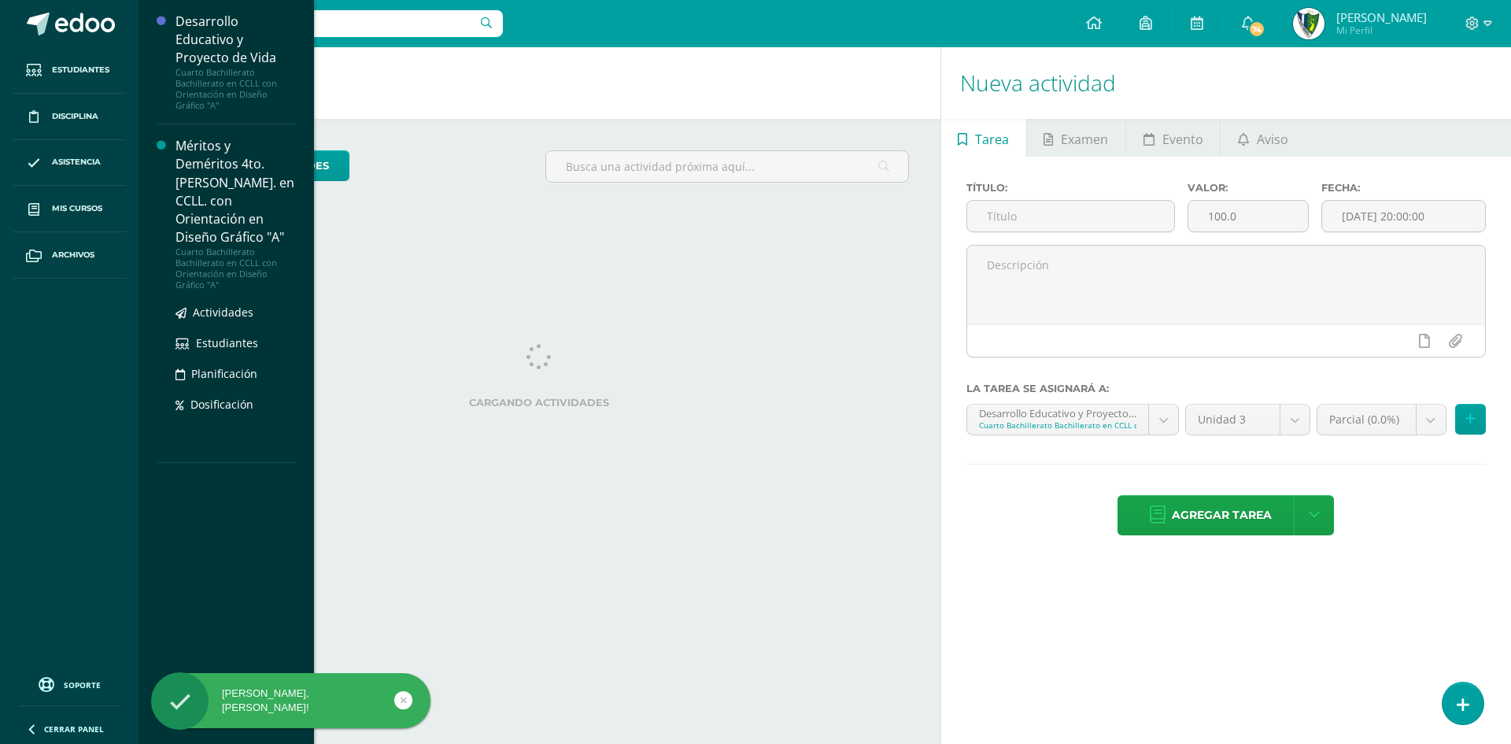
click at [190, 187] on div "Méritos y Deméritos 4to. [PERSON_NAME]. en CCLL. con Orientación en Diseño Gráf…" at bounding box center [235, 191] width 120 height 109
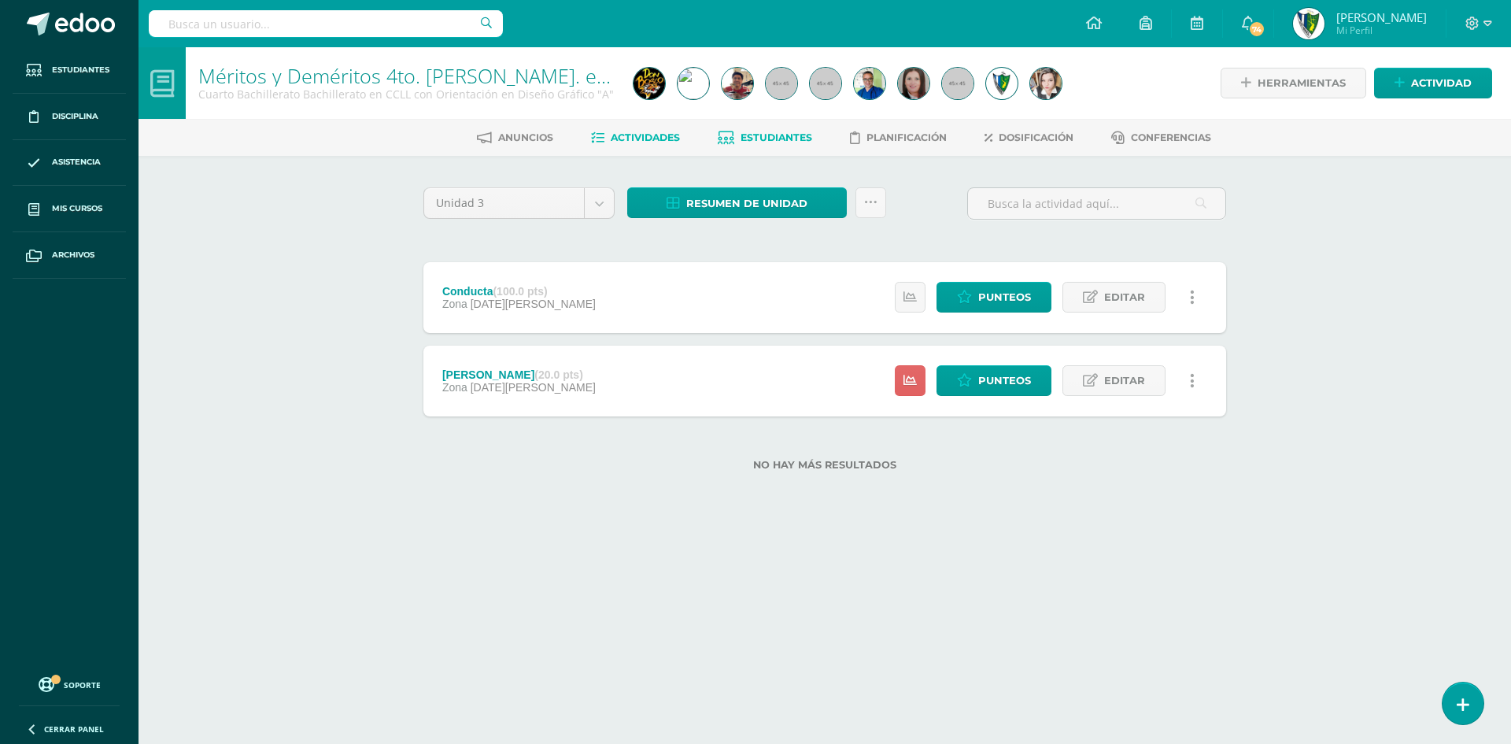
click at [754, 149] on link "Estudiantes" at bounding box center [765, 137] width 94 height 25
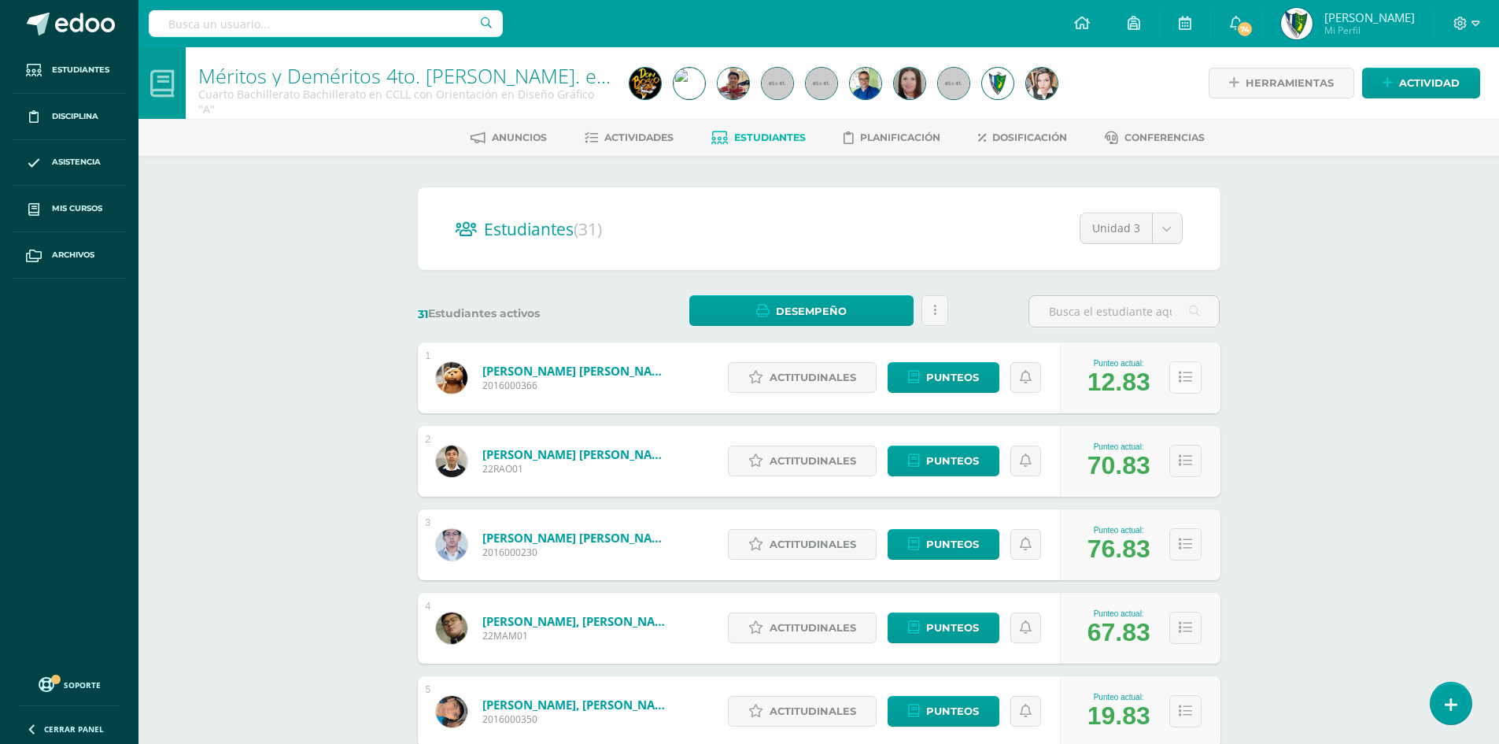
click at [1187, 378] on icon at bounding box center [1185, 377] width 13 height 13
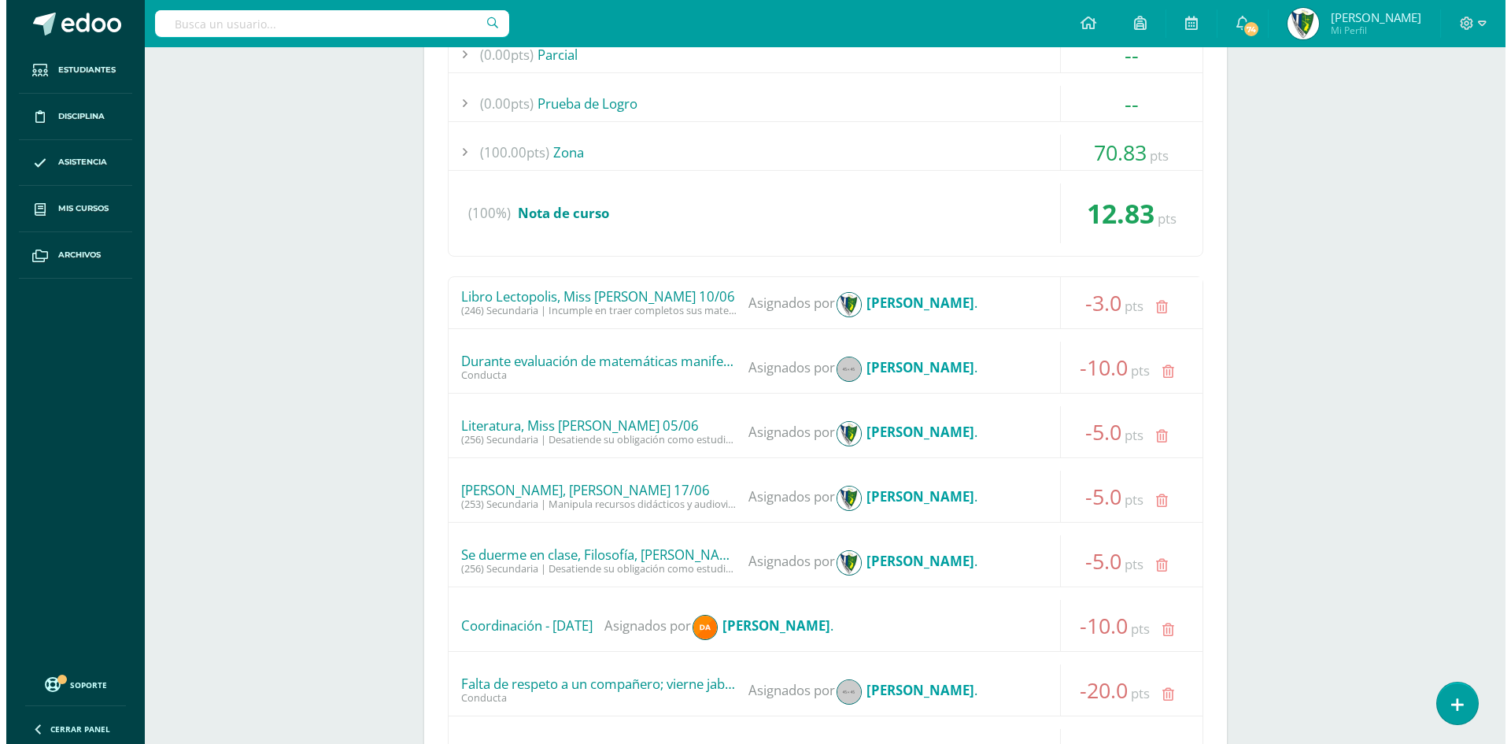
scroll to position [787, 0]
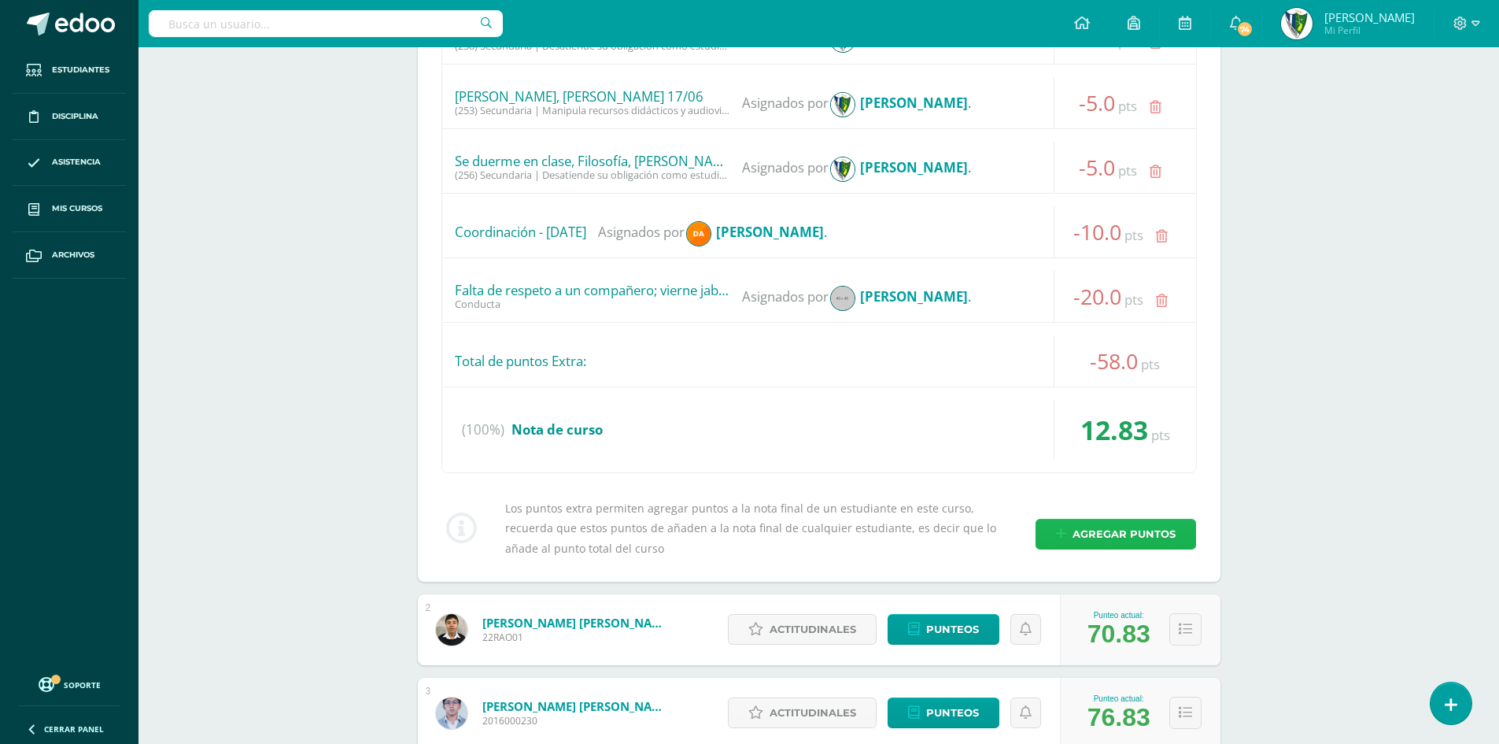
click at [1105, 534] on span "Agregar puntos" at bounding box center [1124, 533] width 103 height 29
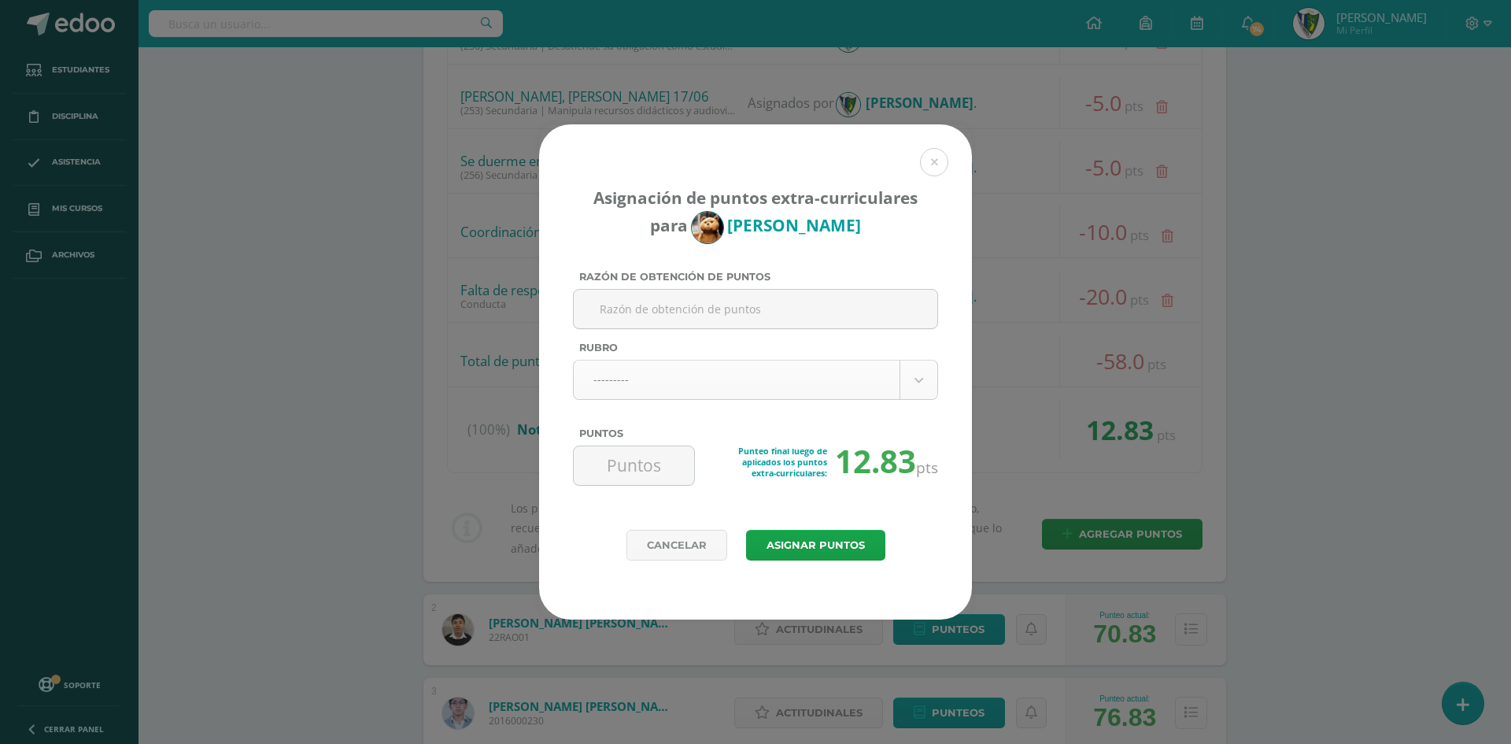
click at [743, 382] on body "Asignación de puntos extra-curriculares para Estuardo Alay Razón de obtención d…" at bounding box center [755, 322] width 1511 height 2218
click at [914, 385] on body "Asignación de puntos extra-curriculares para Estuardo Alay Razón de obtención d…" at bounding box center [755, 322] width 1511 height 2218
click at [917, 381] on body "Asignación de puntos extra-curriculares para Estuardo Alay Razón de obtención d…" at bounding box center [755, 739] width 1511 height 3053
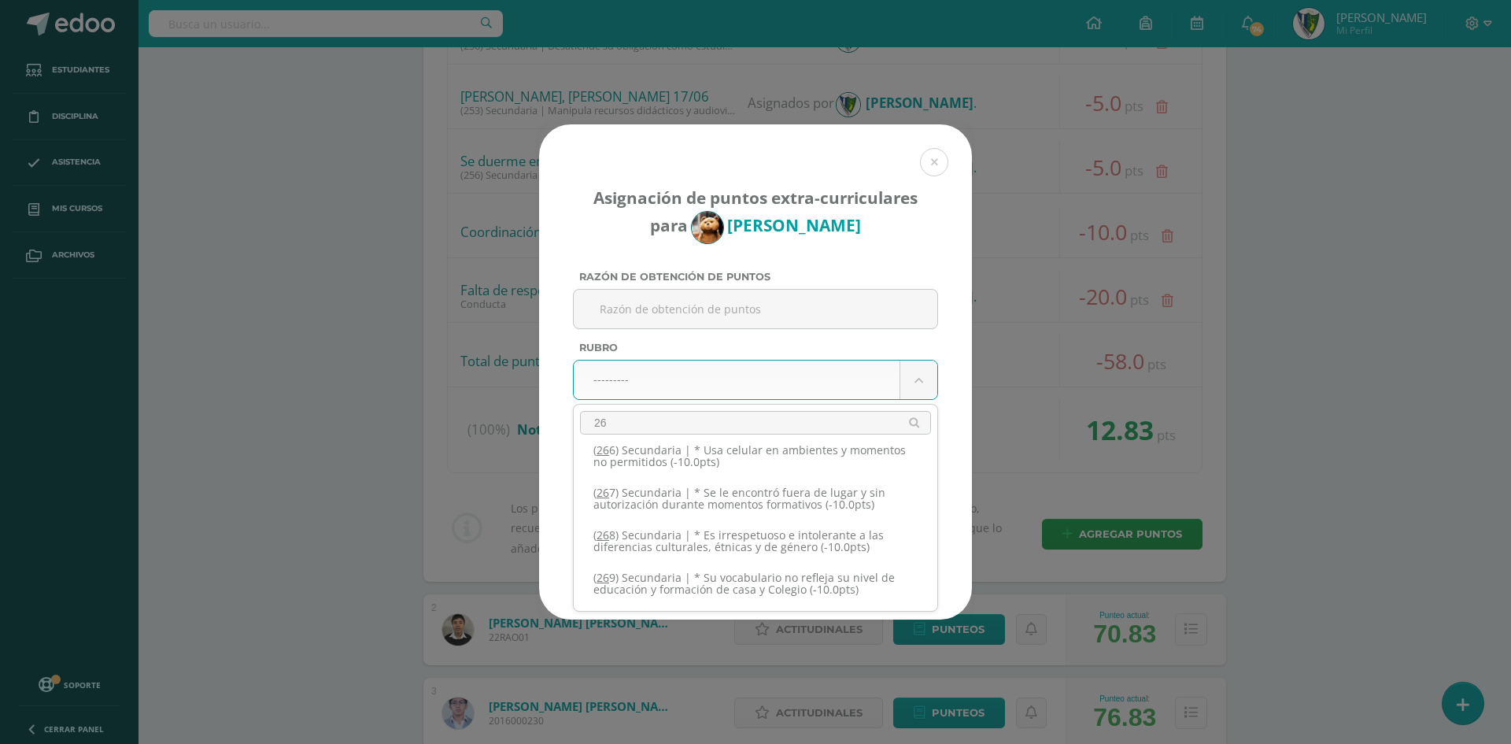
scroll to position [0, 0]
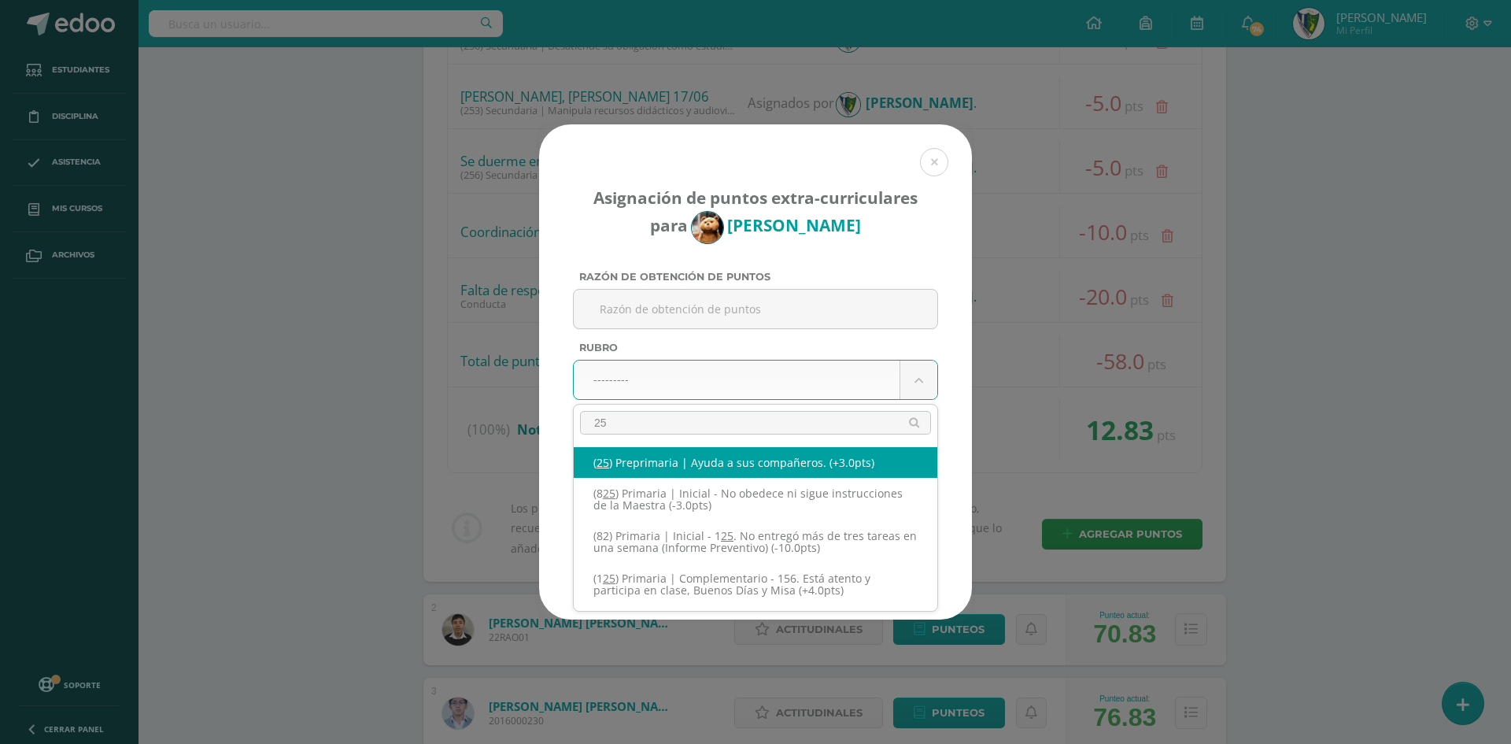
type input "259"
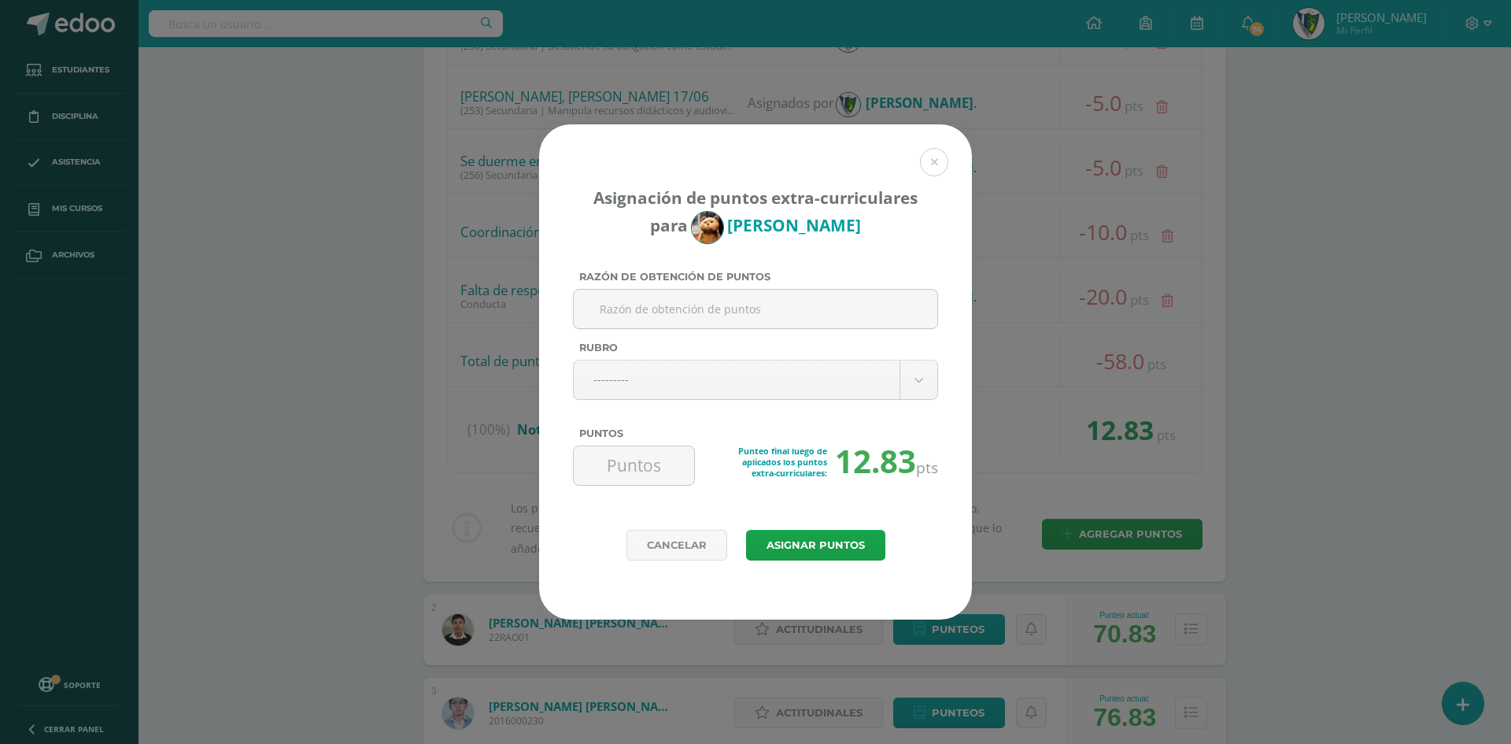
click at [951, 446] on body "Asignación de puntos extra-curriculares para Estuardo Alay Razón de obtención d…" at bounding box center [755, 739] width 1511 height 3053
click at [911, 380] on body "Asignación de puntos extra-curriculares para Estuardo Alay Razón de obtención d…" at bounding box center [755, 739] width 1511 height 3053
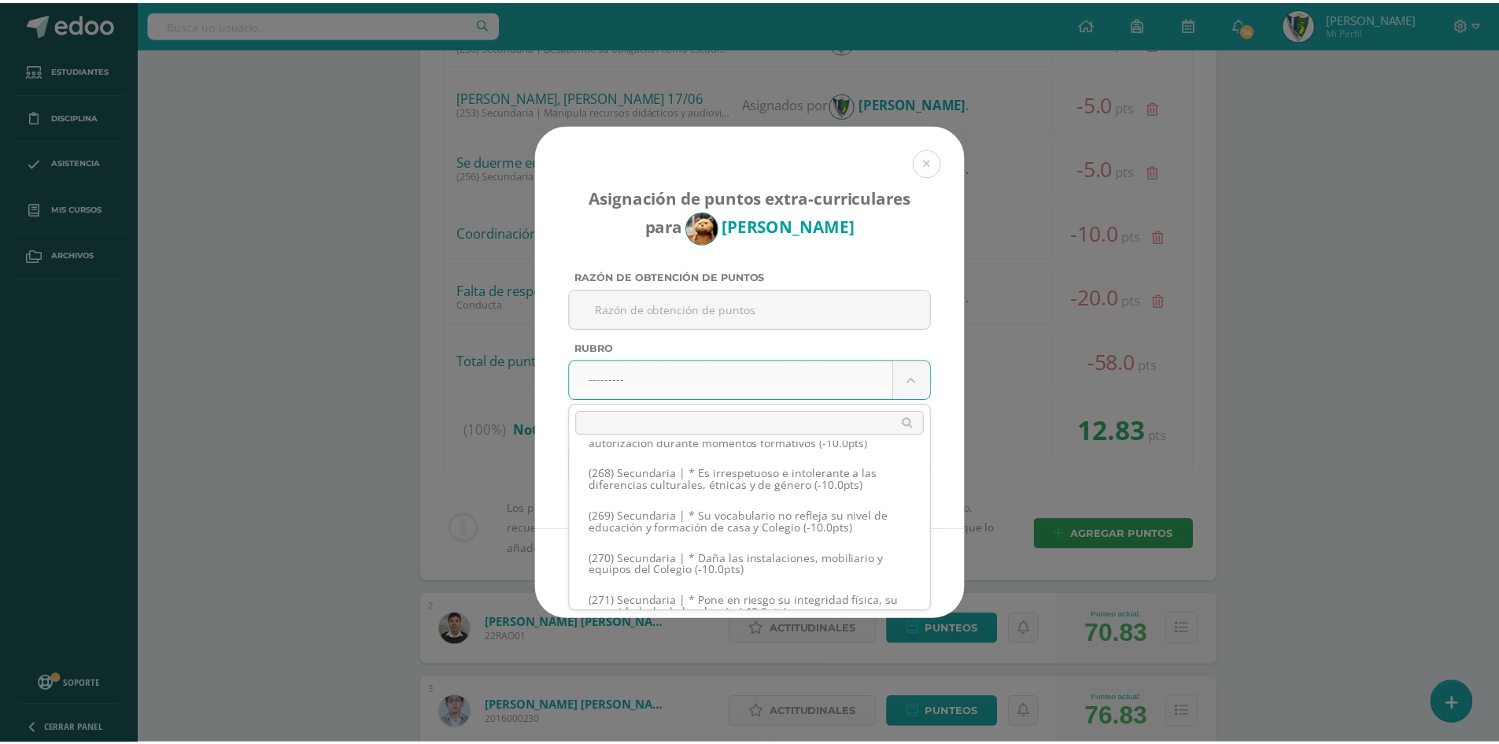
scroll to position [12990, 0]
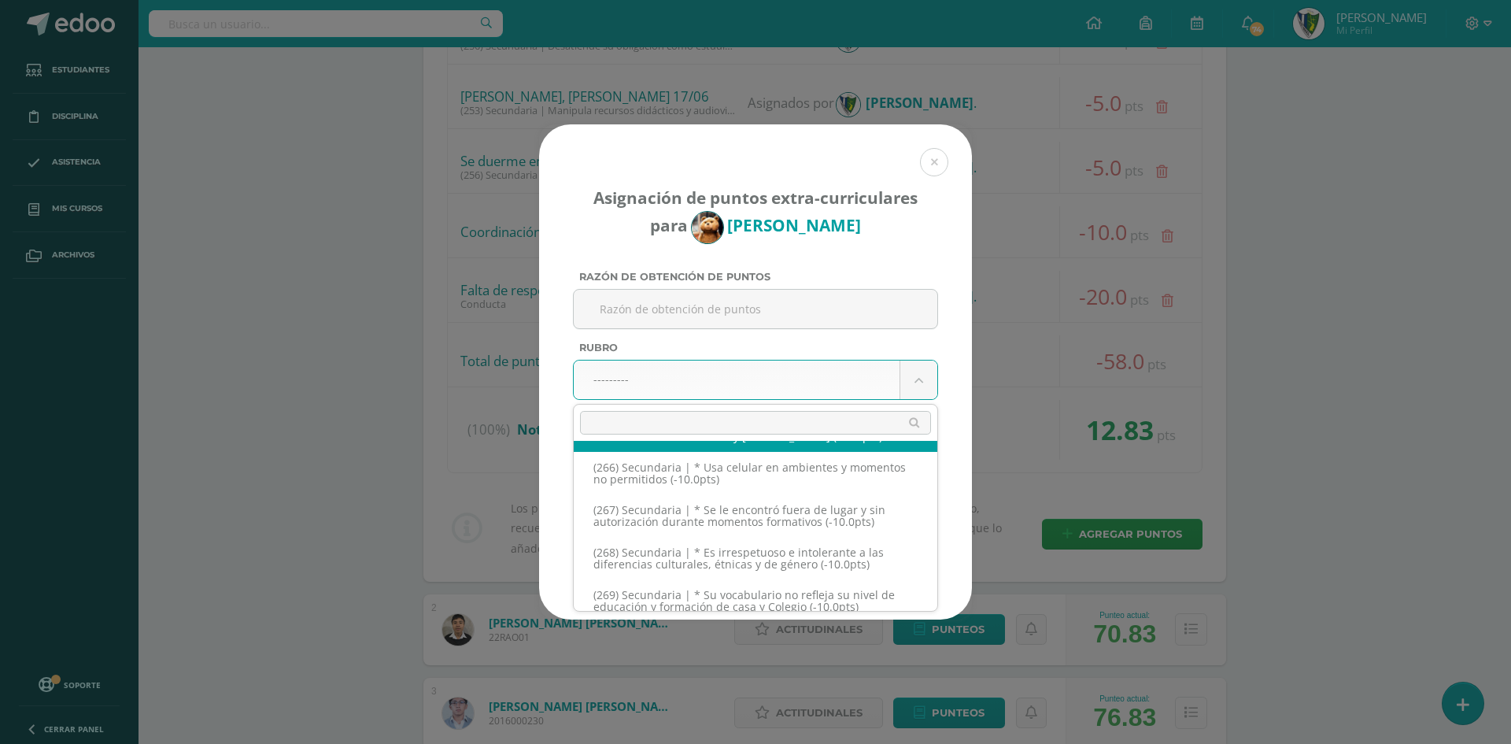
click at [216, 257] on body "Asignación de puntos extra-curriculares para Estuardo Alay Razón de obtención d…" at bounding box center [755, 739] width 1511 height 3053
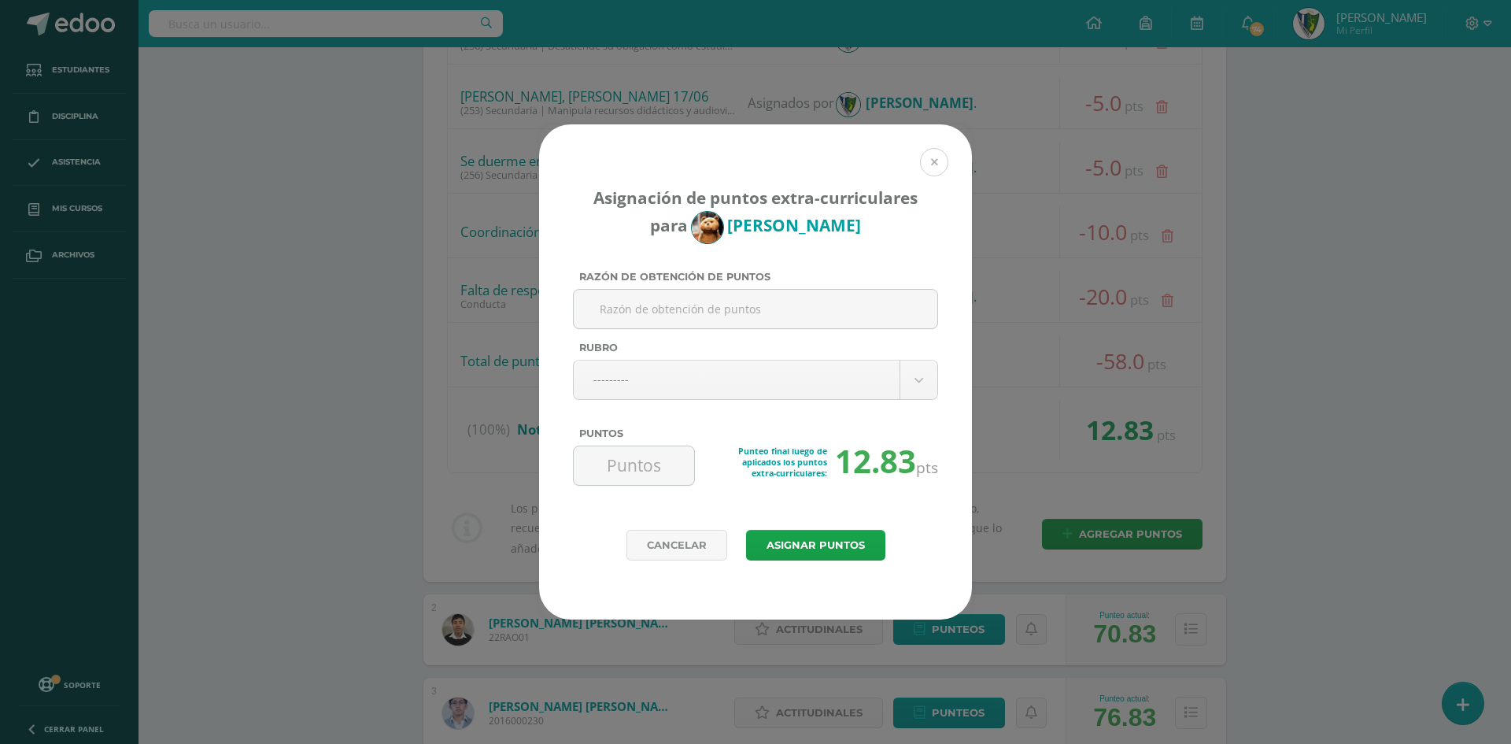
drag, startPoint x: 929, startPoint y: 167, endPoint x: 921, endPoint y: 167, distance: 8.7
click at [930, 167] on button at bounding box center [934, 162] width 28 height 28
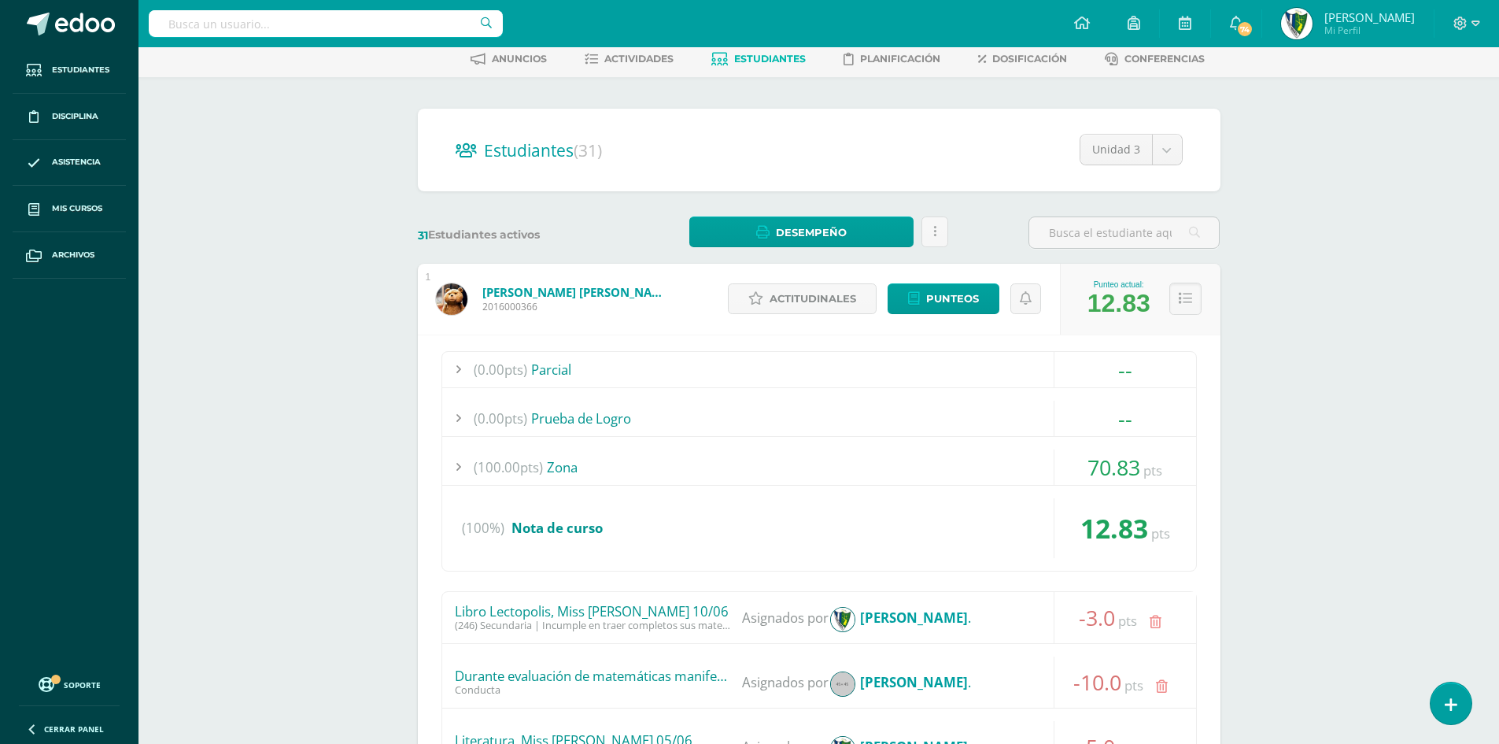
scroll to position [0, 0]
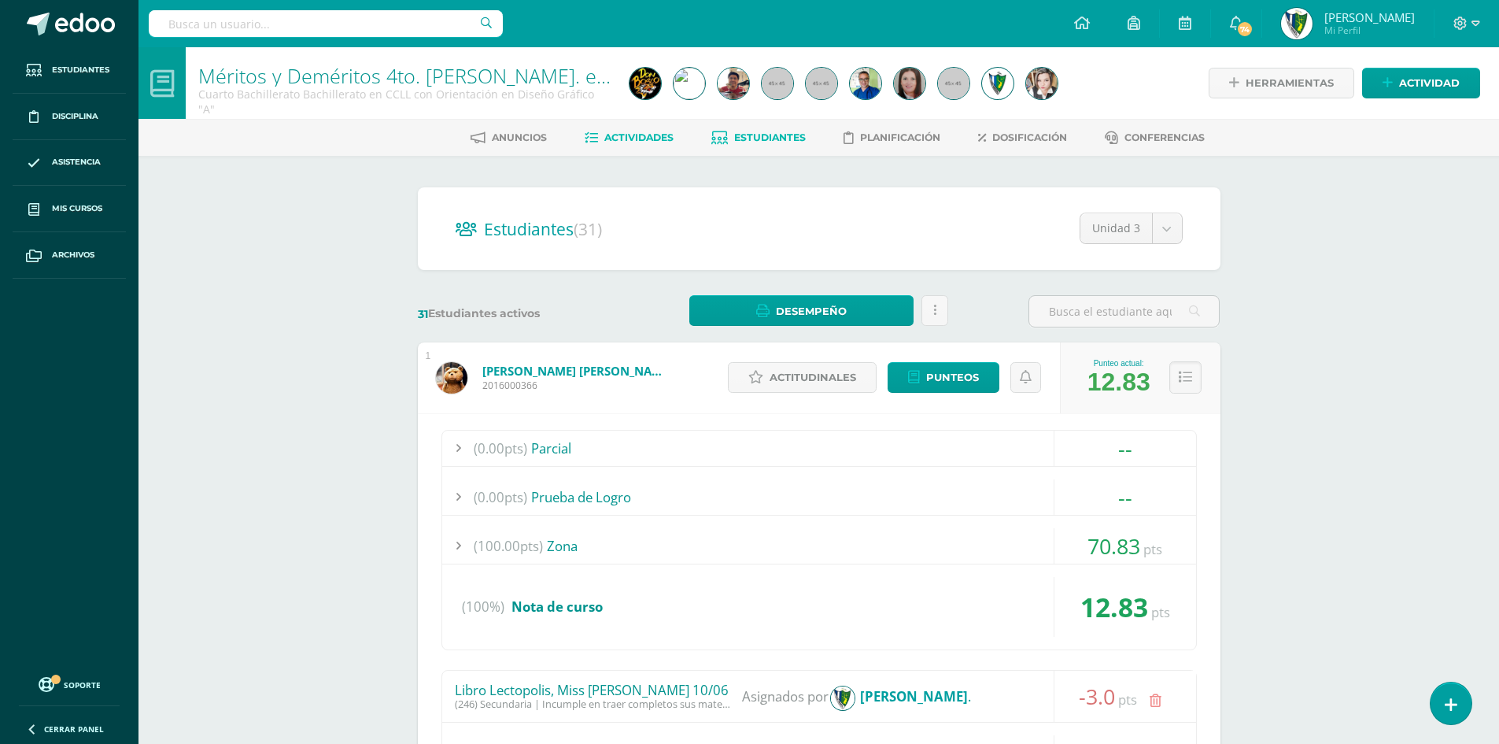
click at [604, 134] on span "Actividades" at bounding box center [638, 137] width 69 height 12
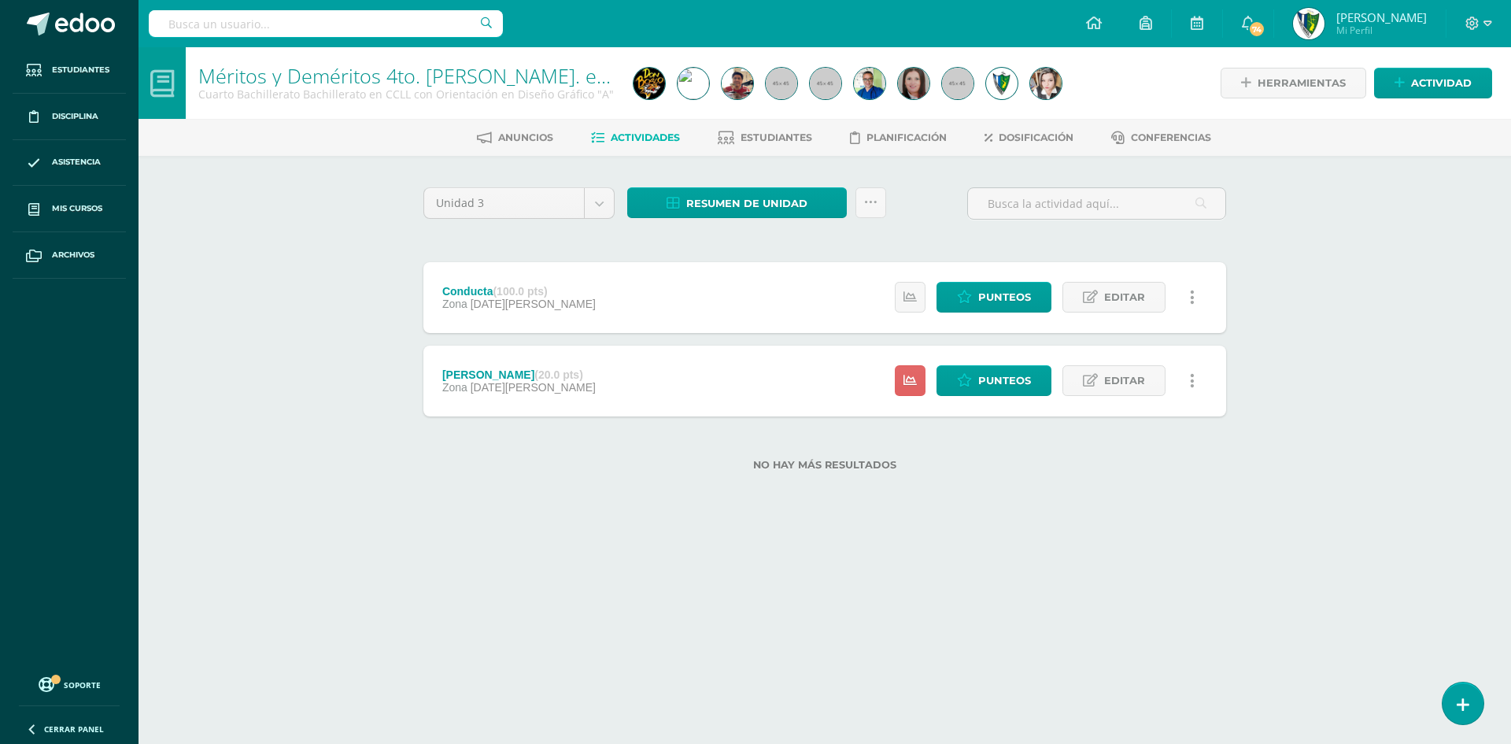
click at [1192, 377] on icon at bounding box center [1192, 380] width 5 height 17
click at [1122, 482] on link "Eliminar" at bounding box center [1160, 480] width 161 height 24
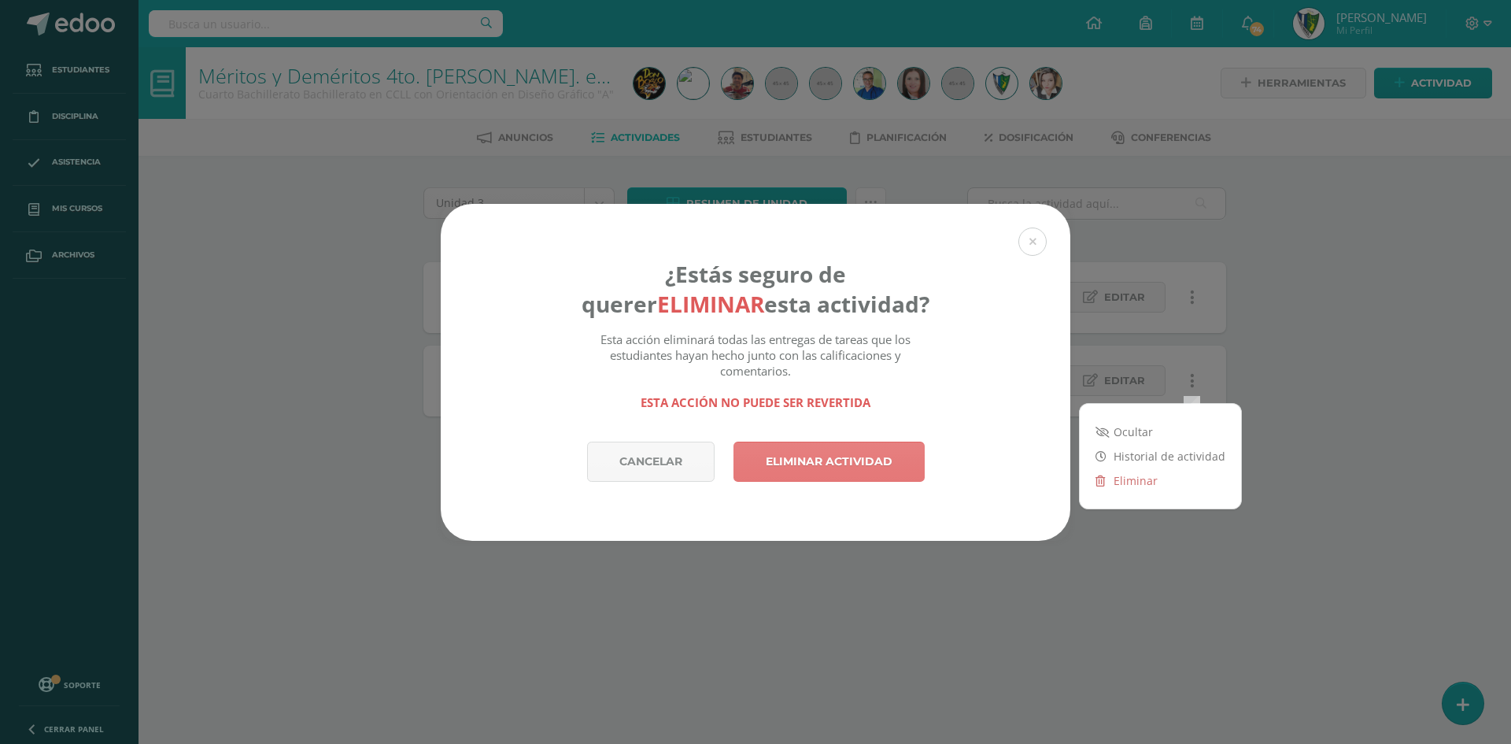
click at [868, 461] on link "Eliminar actividad" at bounding box center [828, 461] width 191 height 40
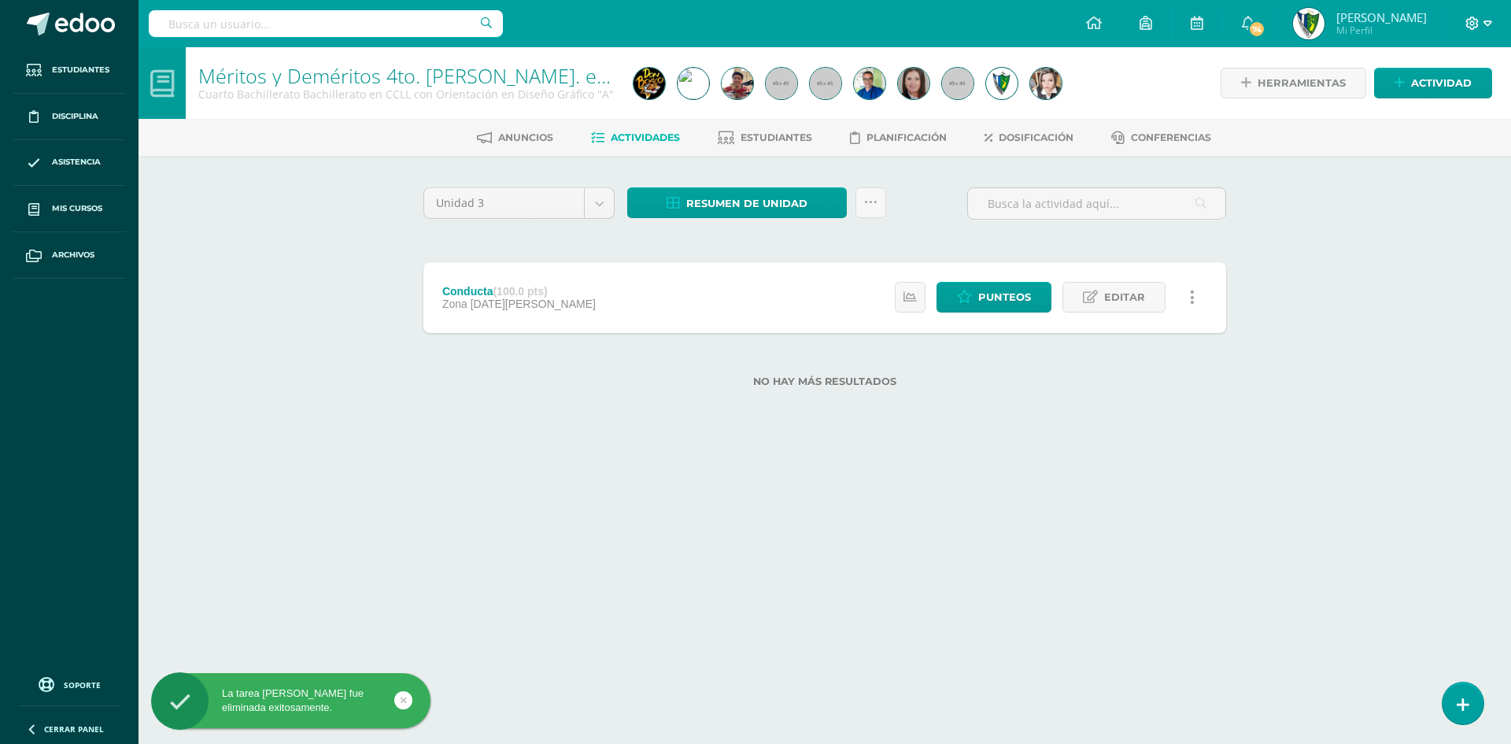
click at [1484, 20] on icon at bounding box center [1487, 24] width 9 height 14
click at [1443, 113] on span "Cerrar sesión" at bounding box center [1438, 107] width 71 height 15
